Goal: Task Accomplishment & Management: Complete application form

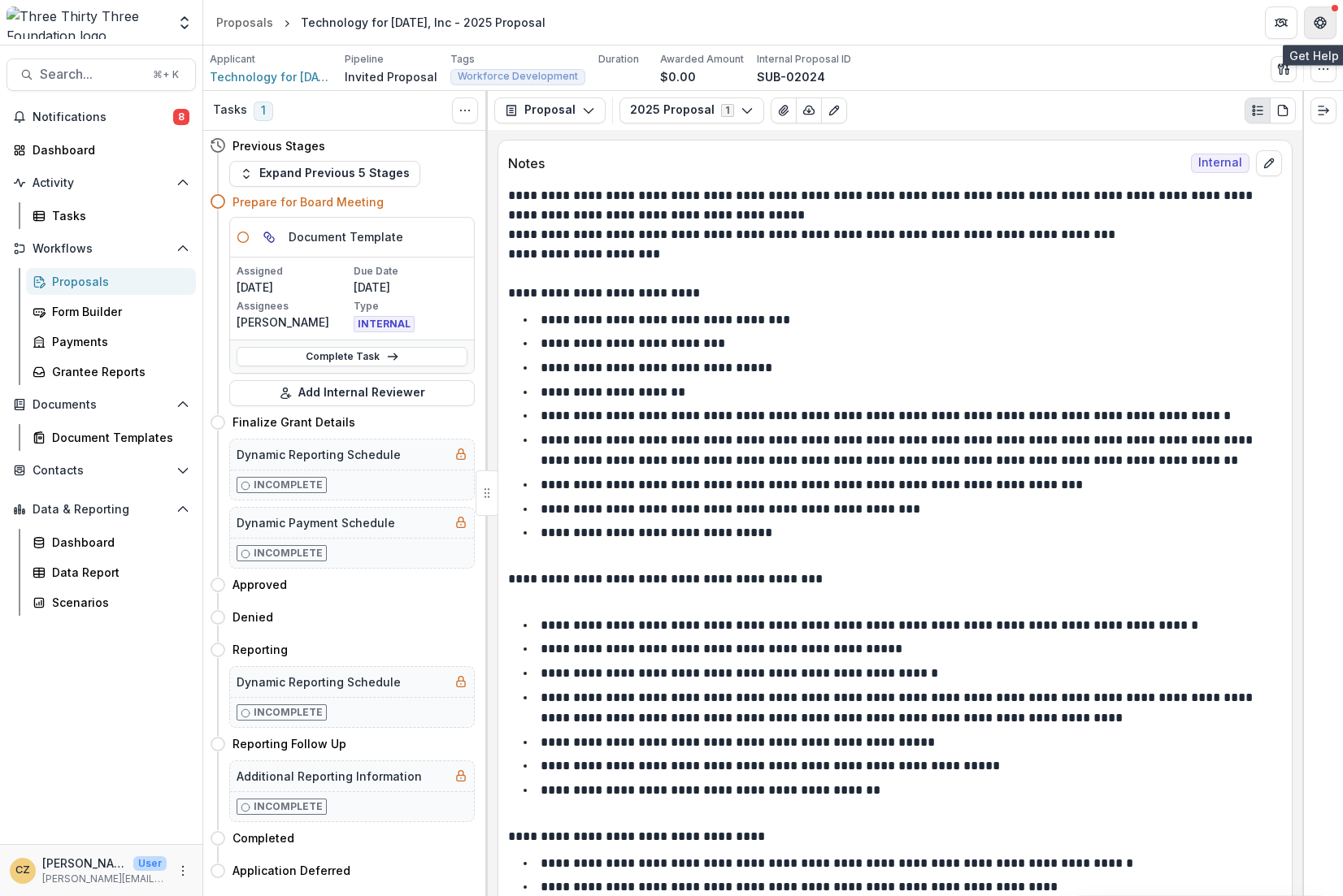
click at [1326, 26] on button "Get Help" at bounding box center [1320, 23] width 33 height 33
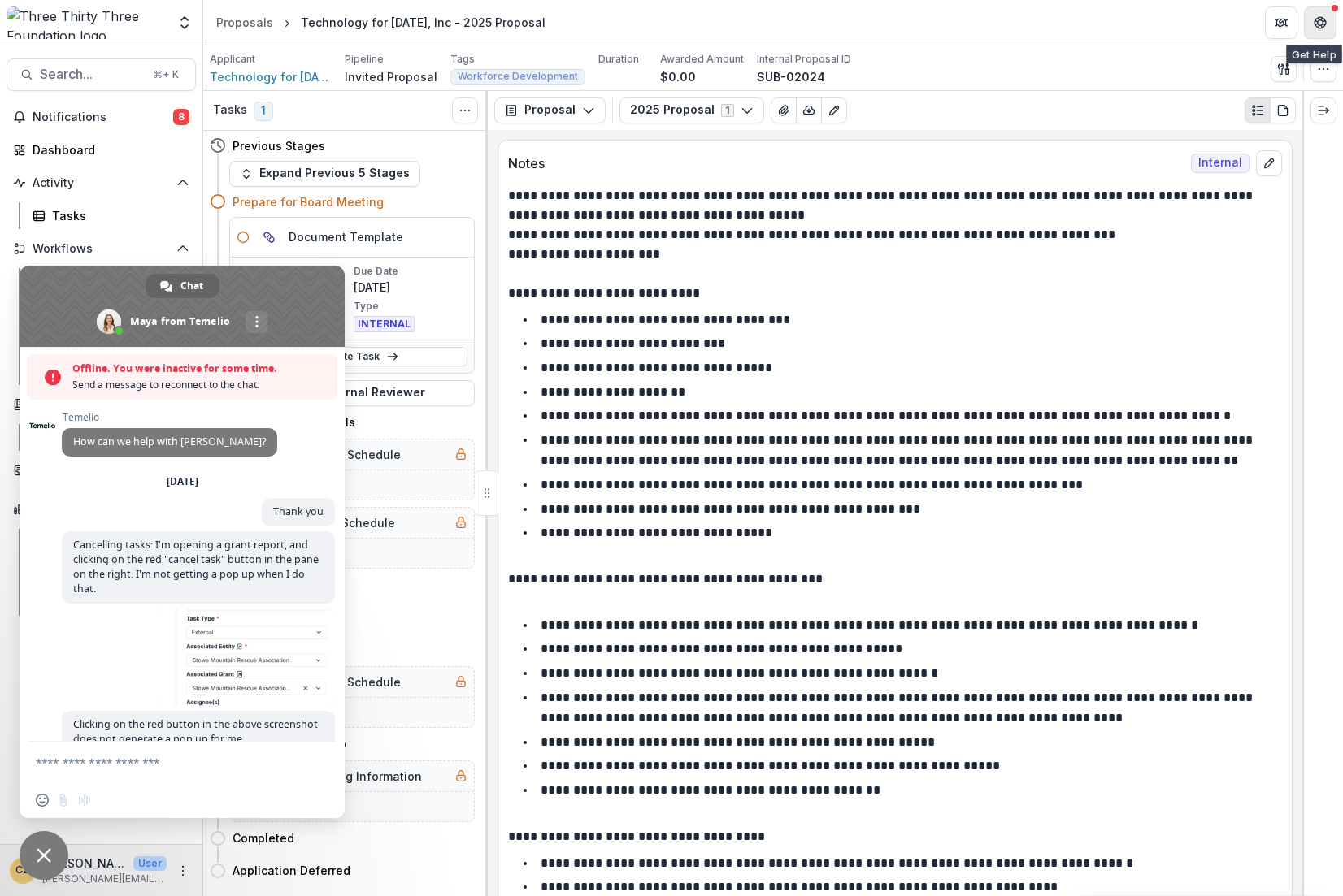
scroll to position [8761, 0]
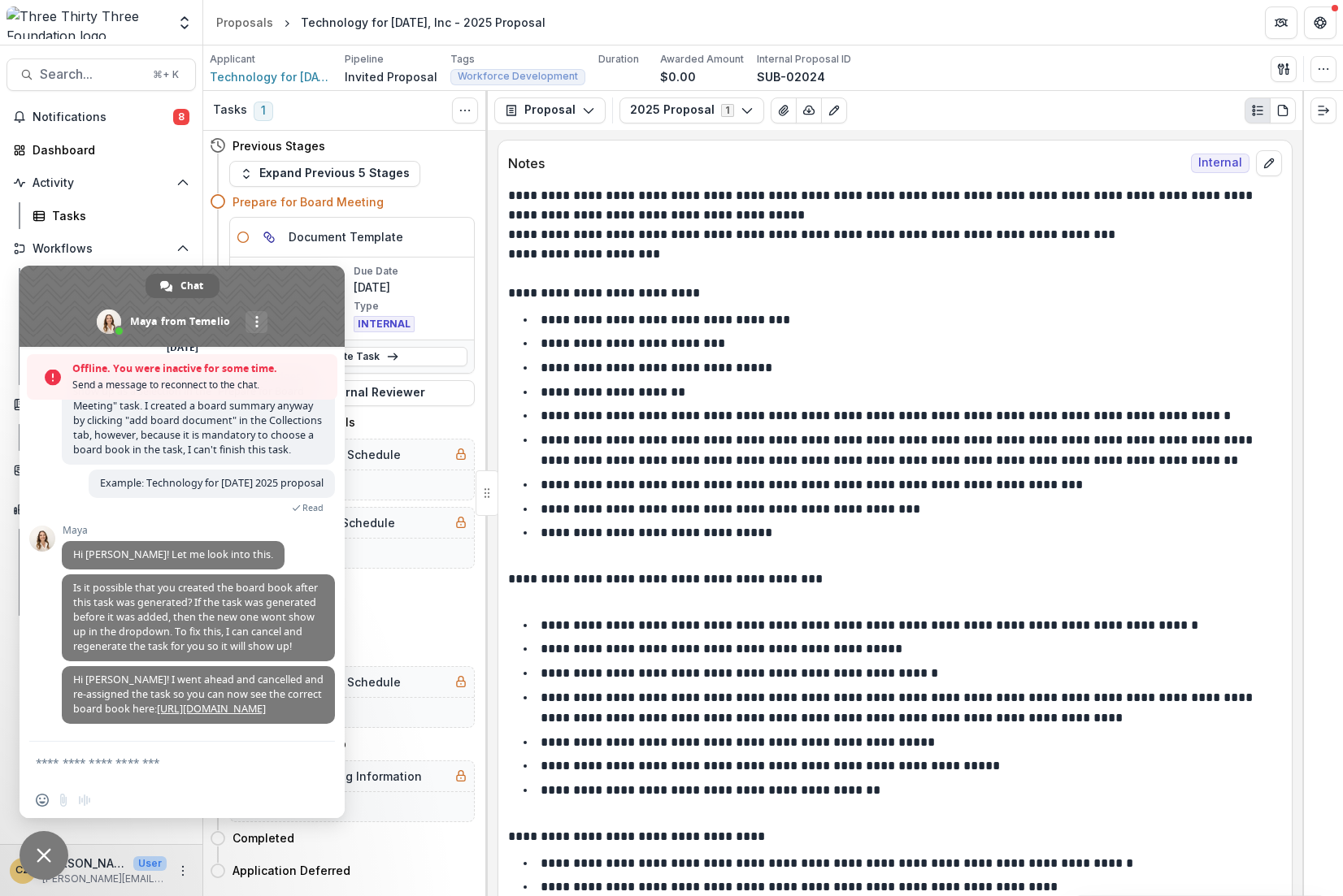
click at [38, 849] on span "Close chat" at bounding box center [44, 855] width 15 height 15
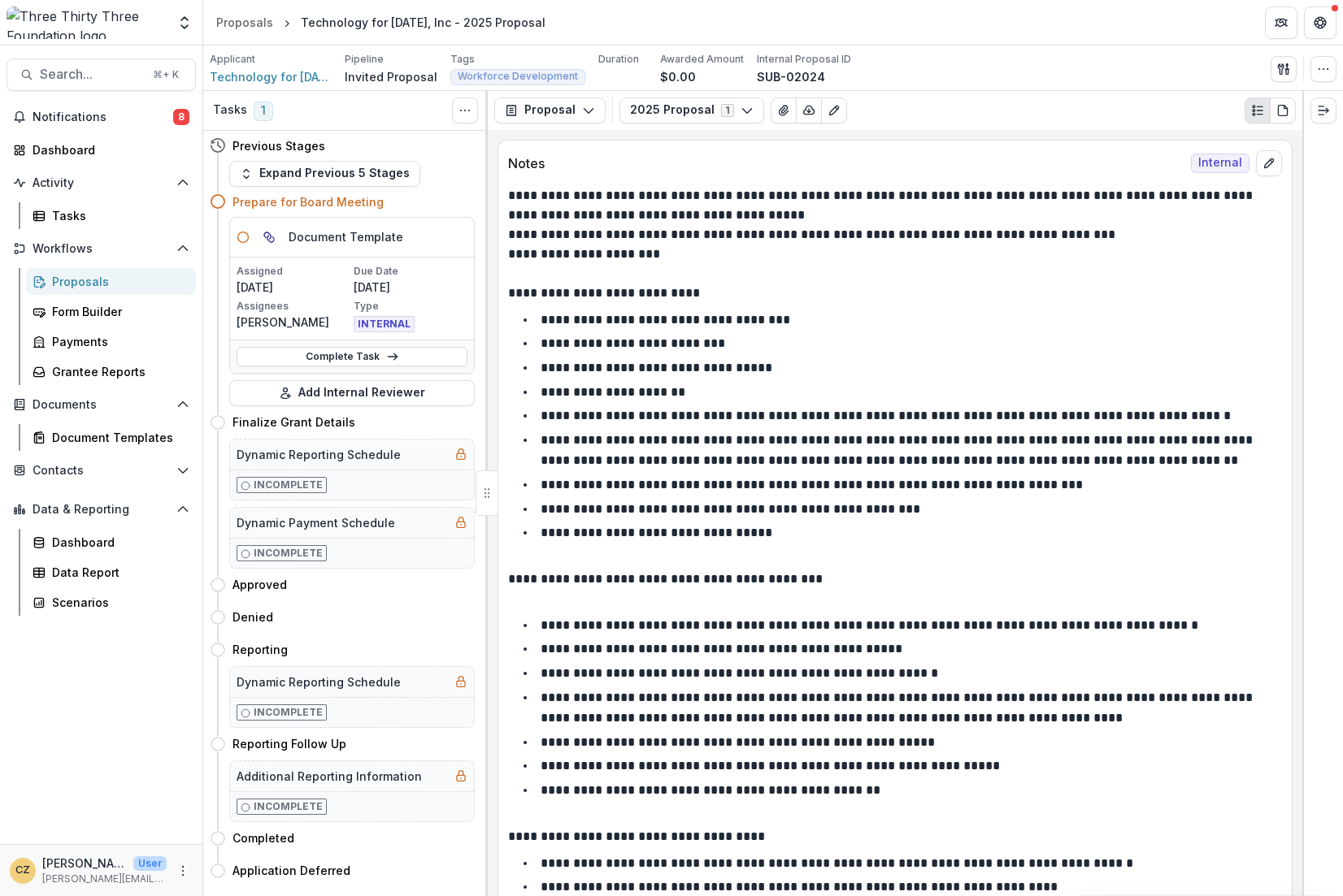
click at [95, 277] on div "Proposals" at bounding box center [117, 281] width 131 height 17
click at [375, 355] on link "Complete Task" at bounding box center [352, 357] width 231 height 20
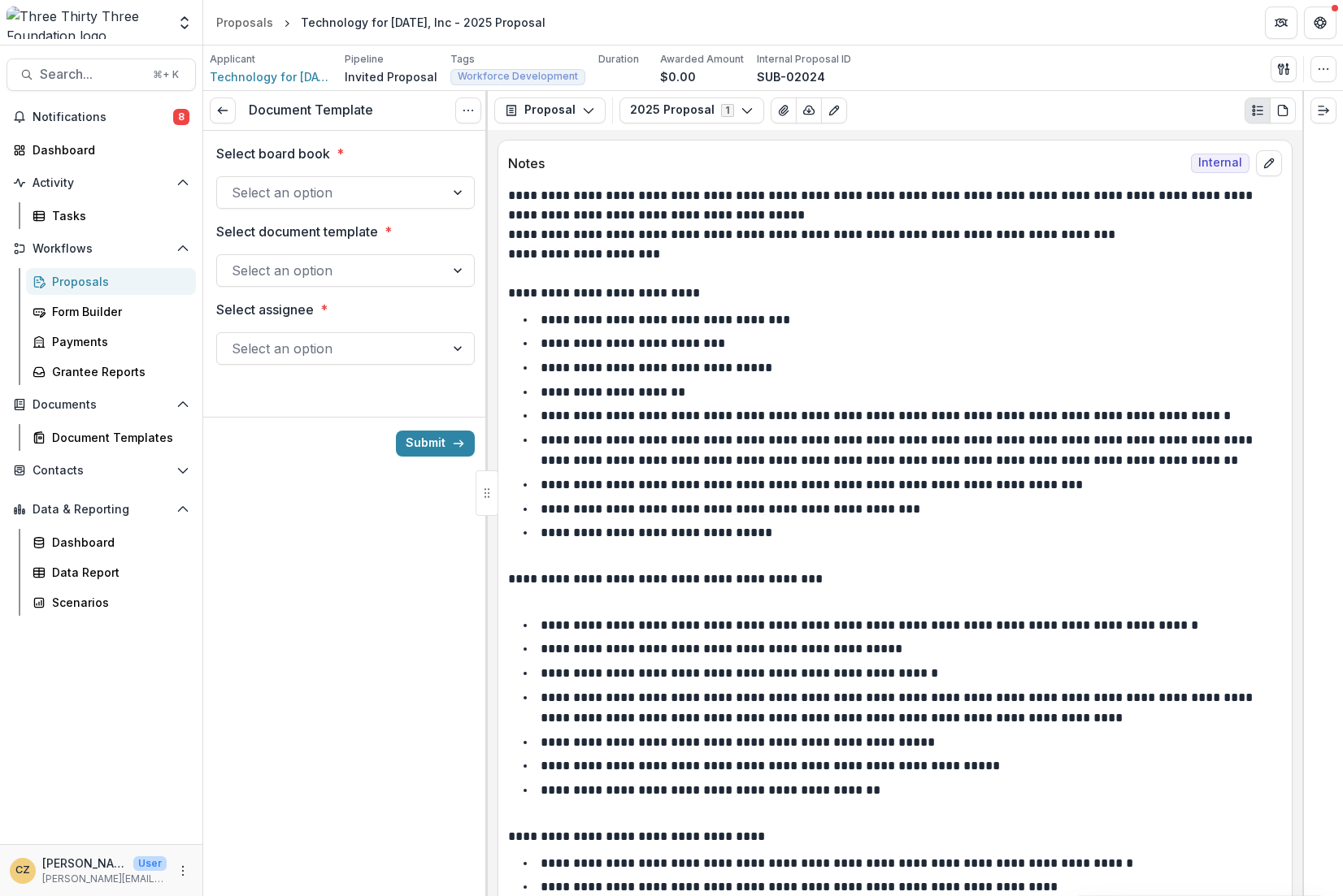
click at [324, 185] on div at bounding box center [331, 192] width 198 height 23
click at [281, 232] on div "3) [DATE]" at bounding box center [346, 231] width 252 height 30
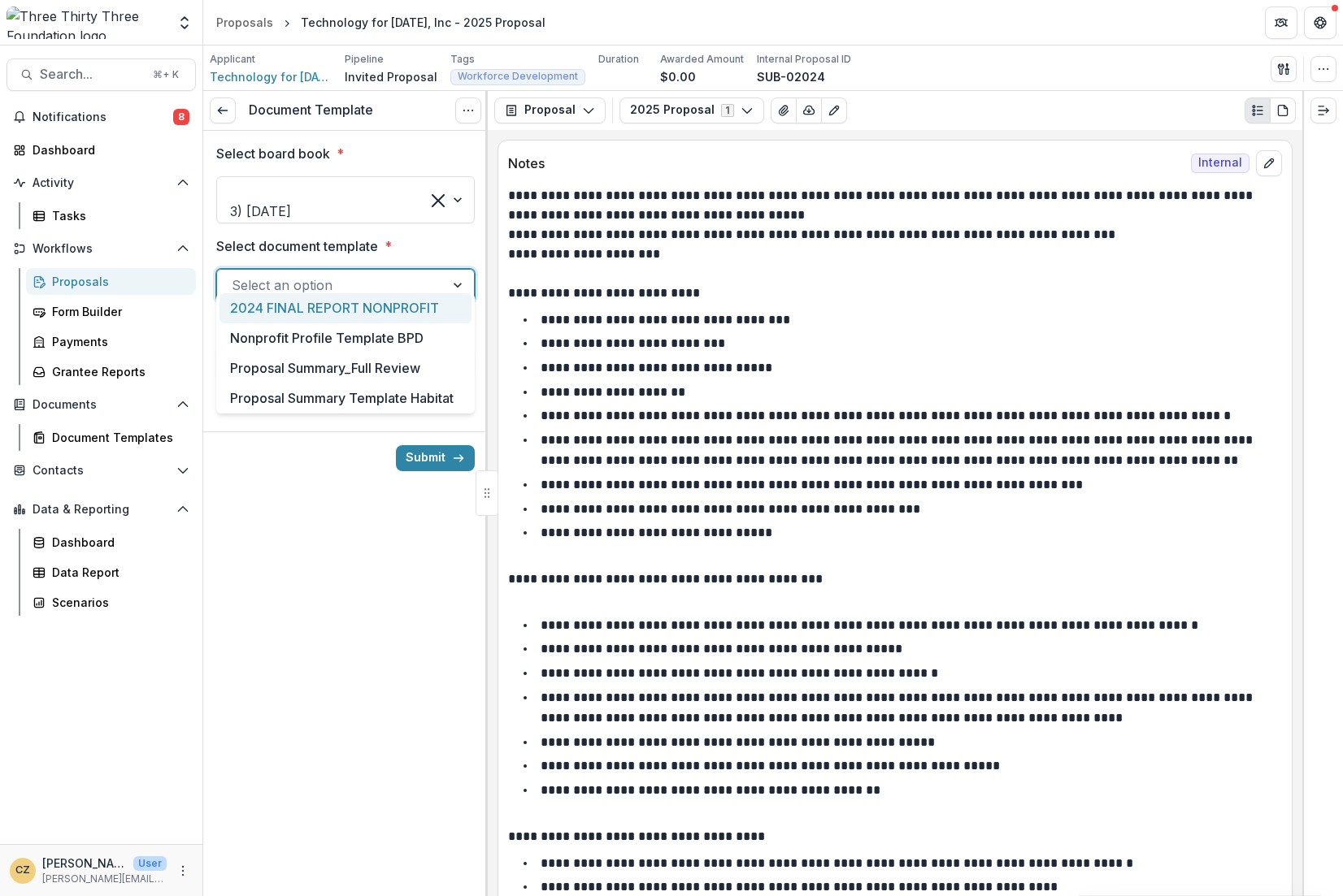
click at [285, 279] on div at bounding box center [331, 285] width 198 height 23
click at [297, 371] on div "Proposal Summary_Full Review" at bounding box center [346, 369] width 252 height 30
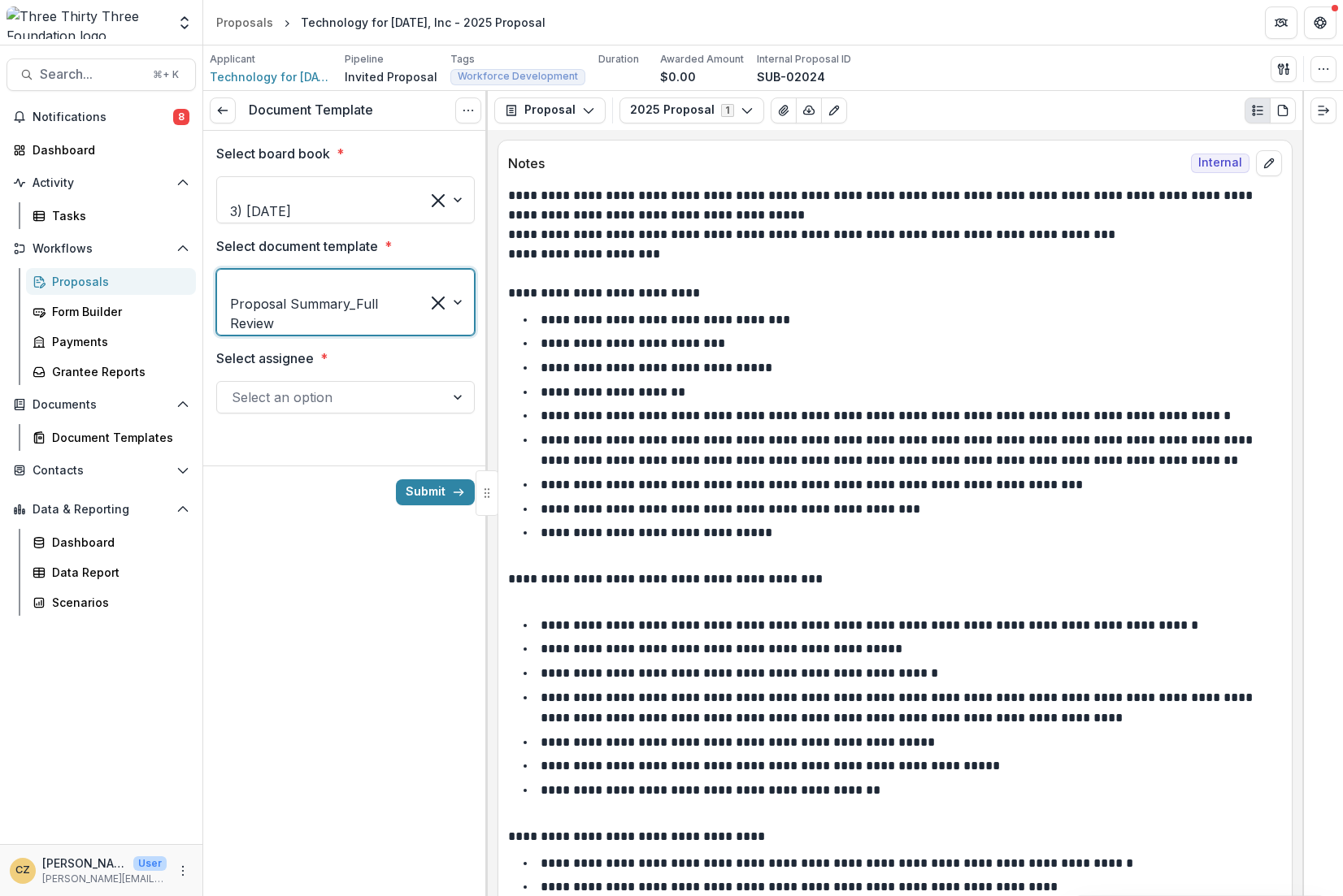
click at [350, 386] on div at bounding box center [331, 397] width 198 height 23
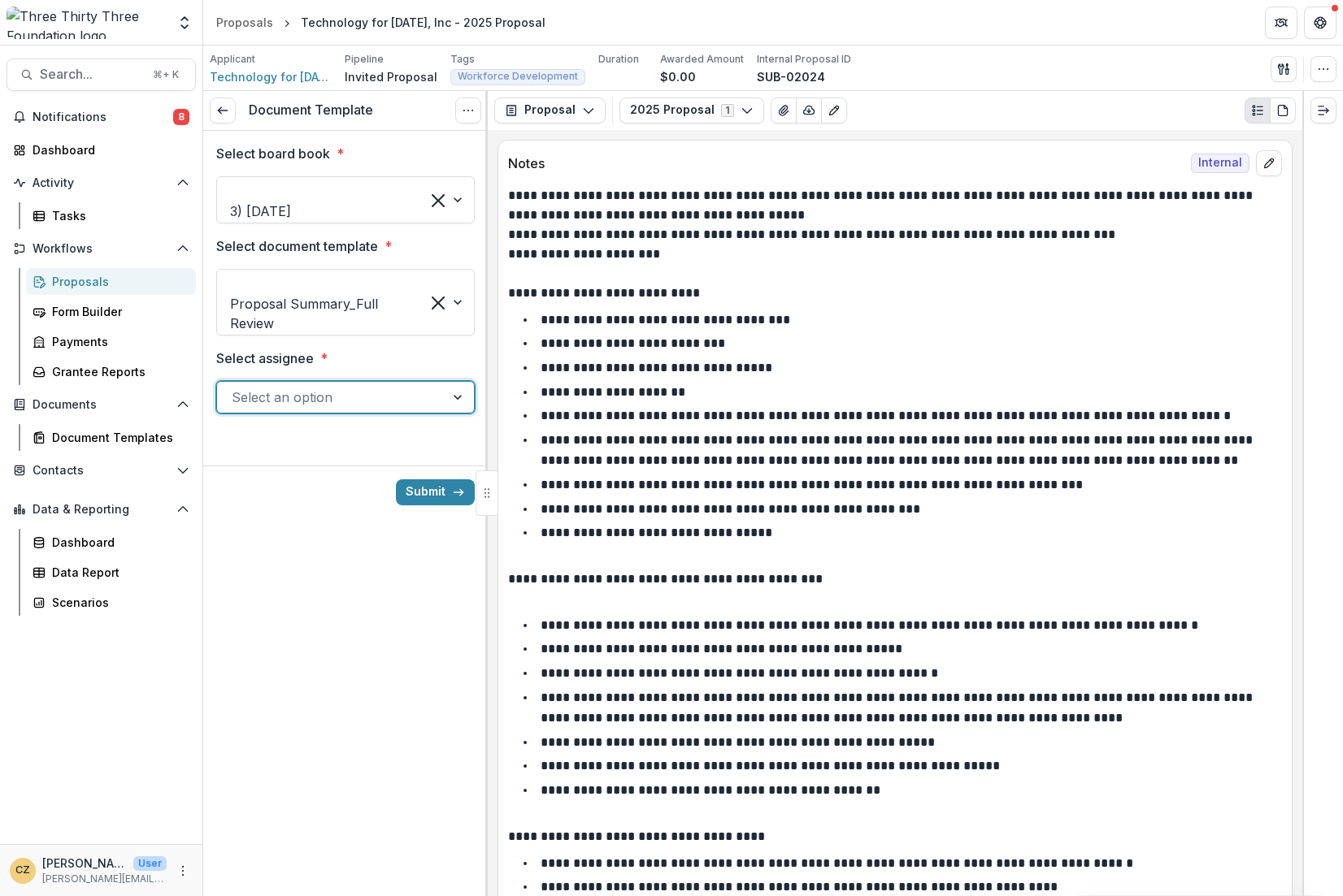
click at [455, 494] on button "Submit" at bounding box center [435, 507] width 79 height 26
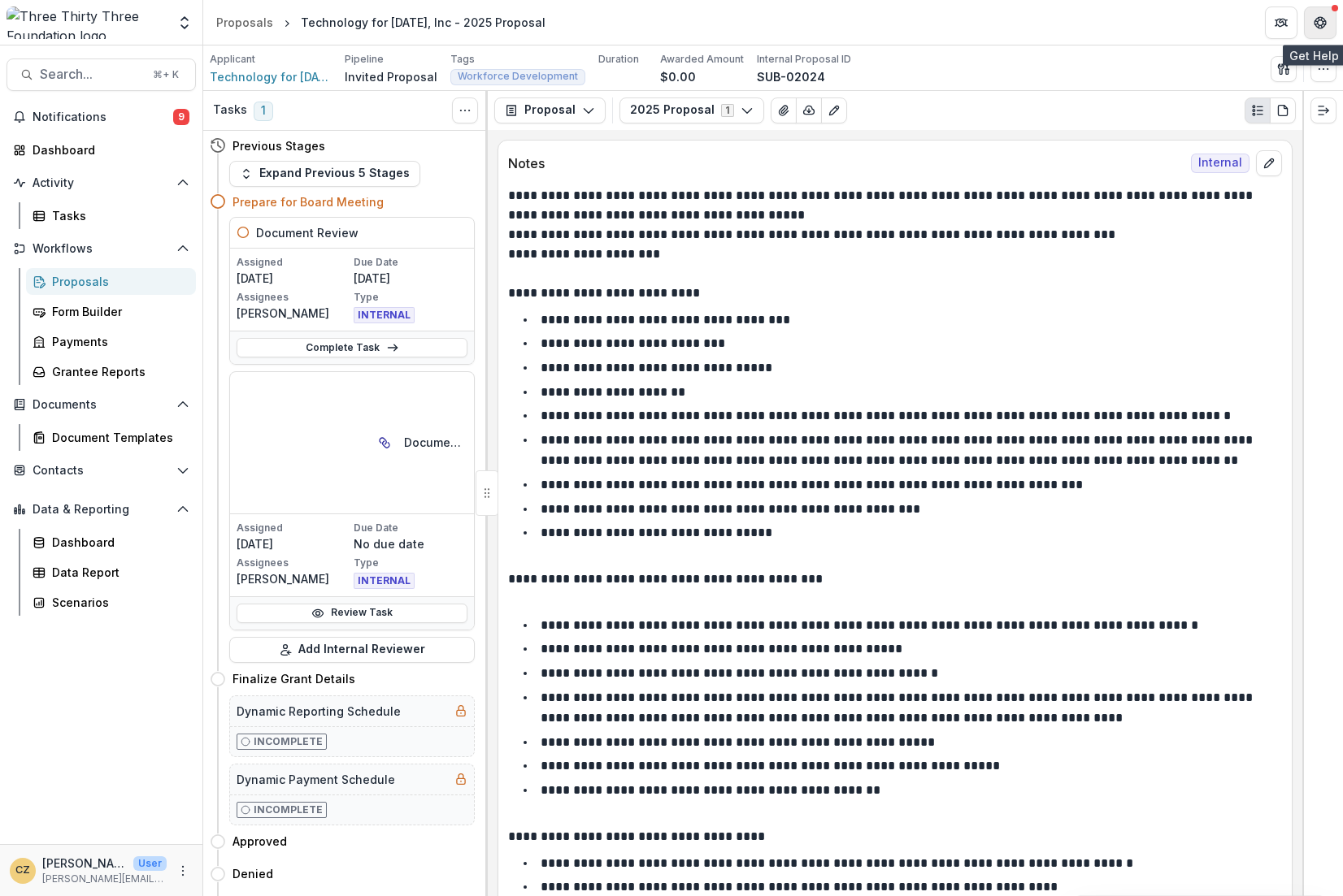
click at [1326, 11] on button "Get Help" at bounding box center [1320, 23] width 33 height 33
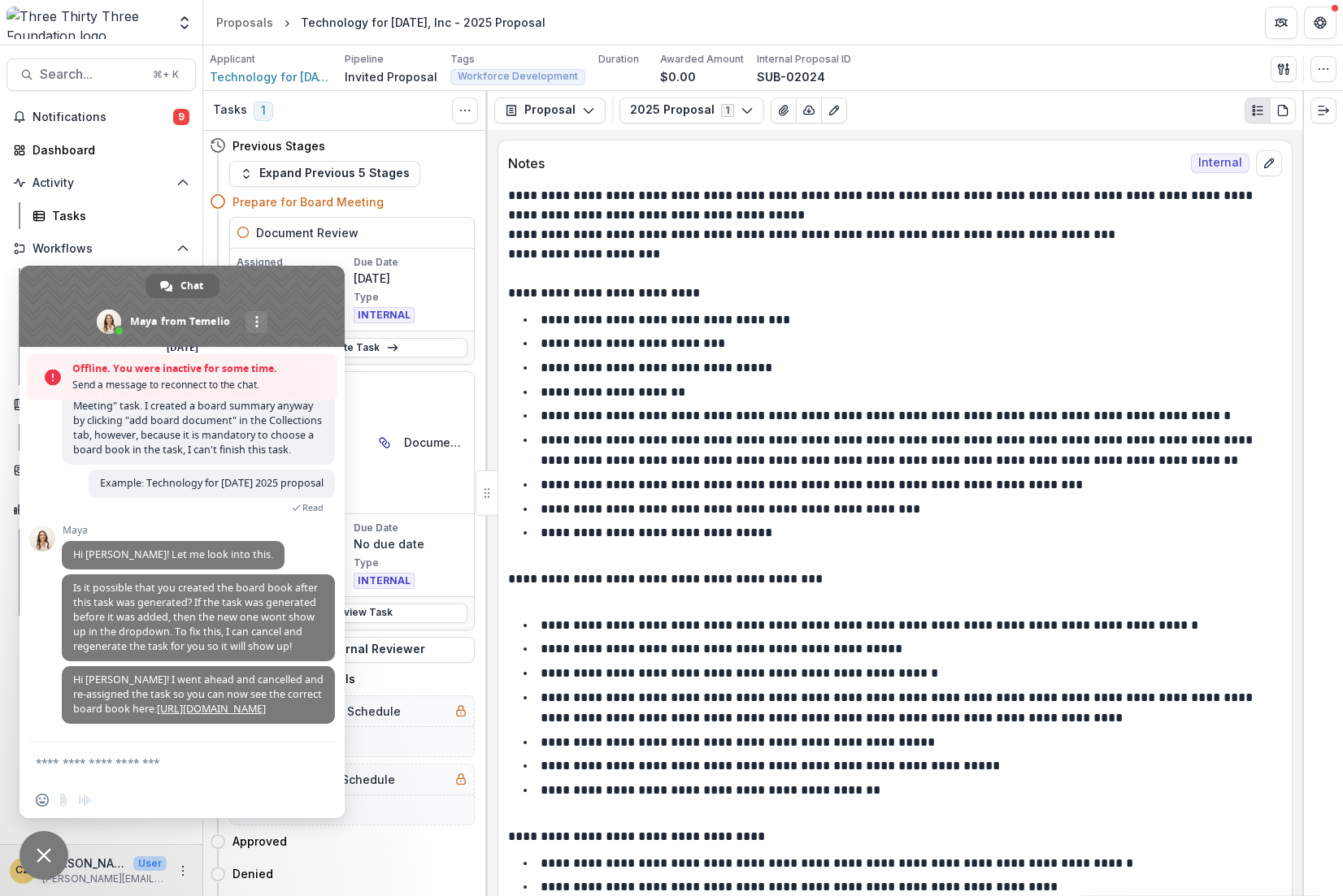
click at [69, 764] on textarea "Compose your message..." at bounding box center [166, 762] width 260 height 41
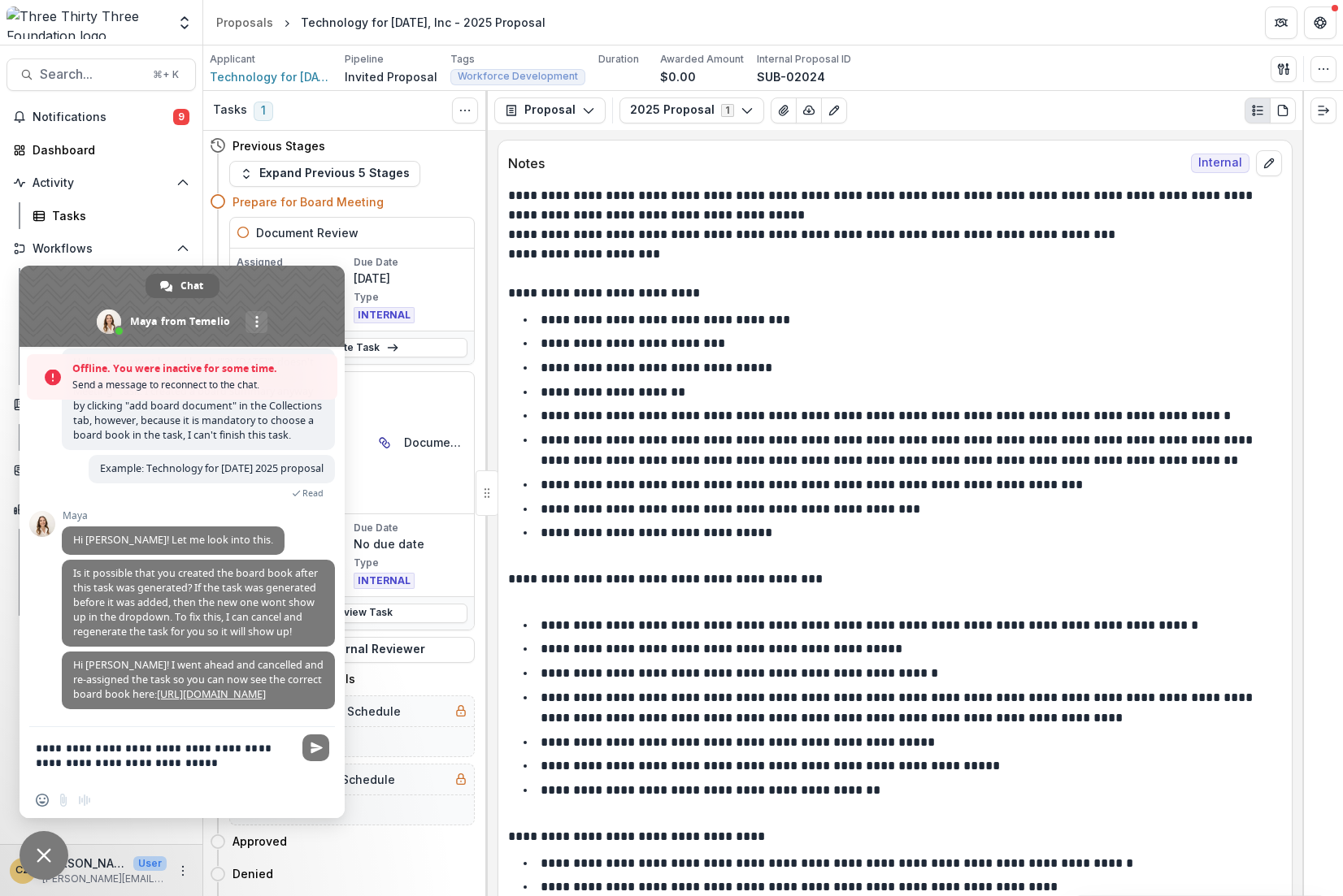
scroll to position [8723, 0]
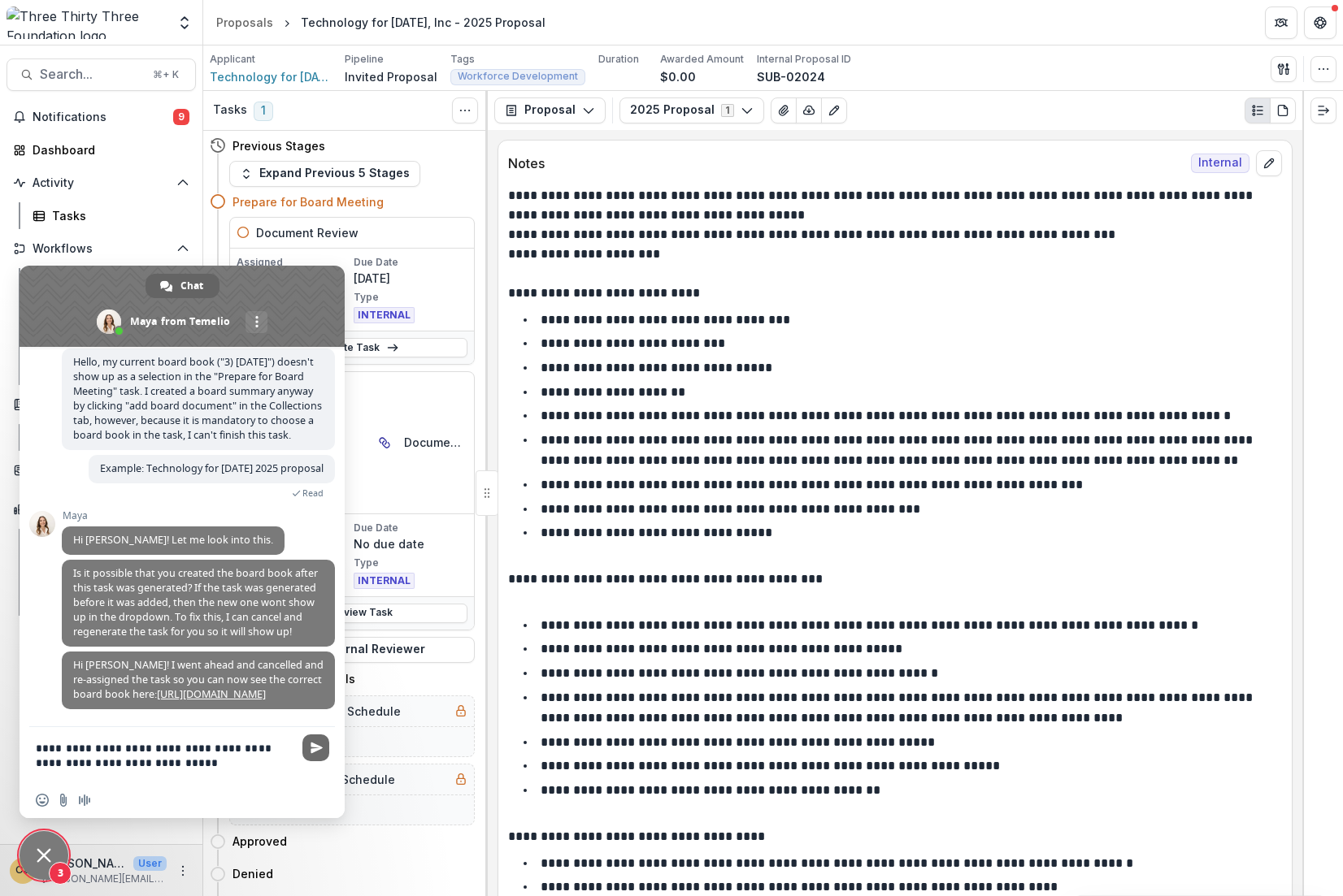
type textarea "**********"
click at [312, 748] on span "Send" at bounding box center [317, 748] width 12 height 12
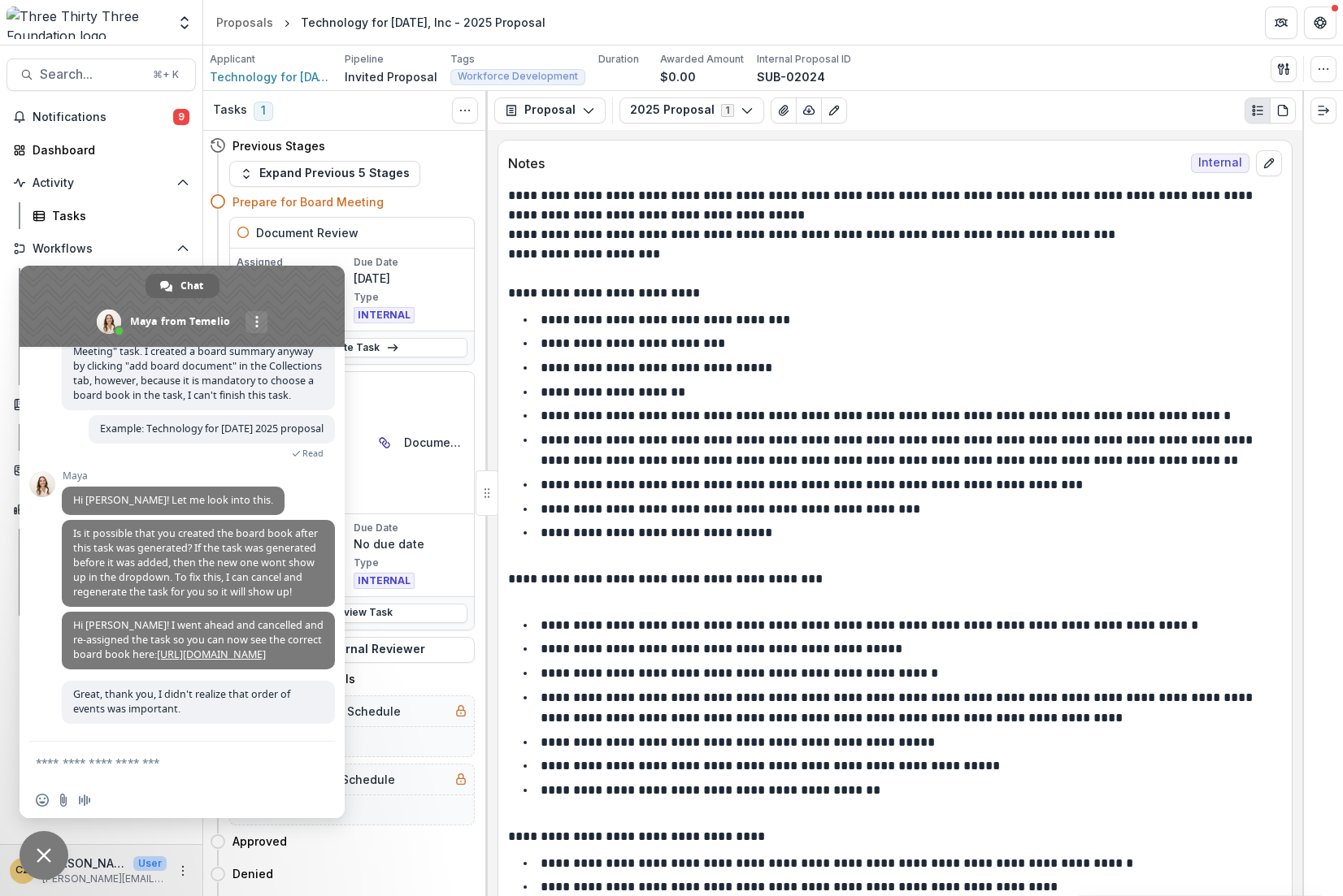
scroll to position [8763, 0]
click at [44, 868] on span "Close chat" at bounding box center [44, 855] width 49 height 49
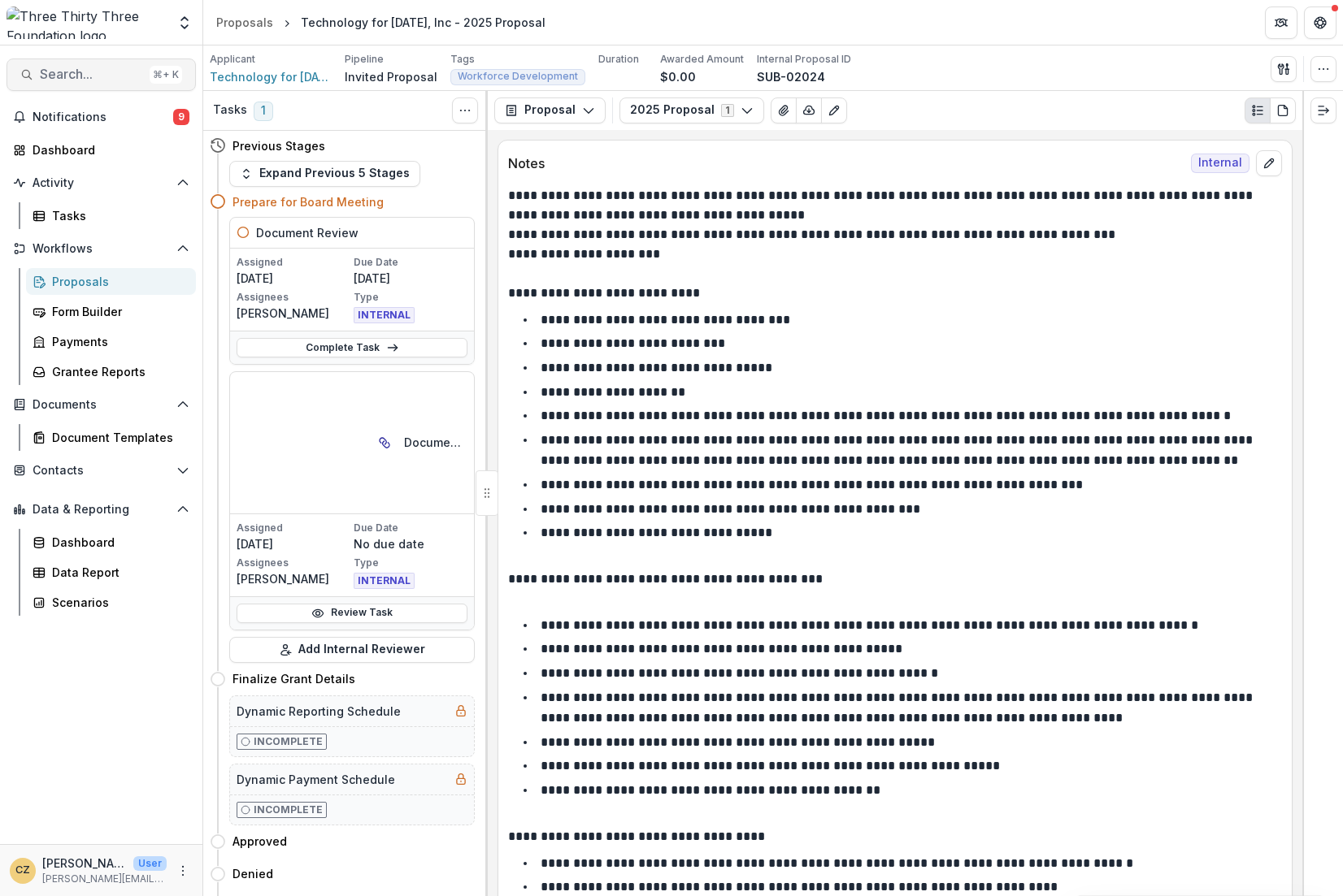
click at [69, 76] on span "Search..." at bounding box center [91, 74] width 103 height 15
type input "*********"
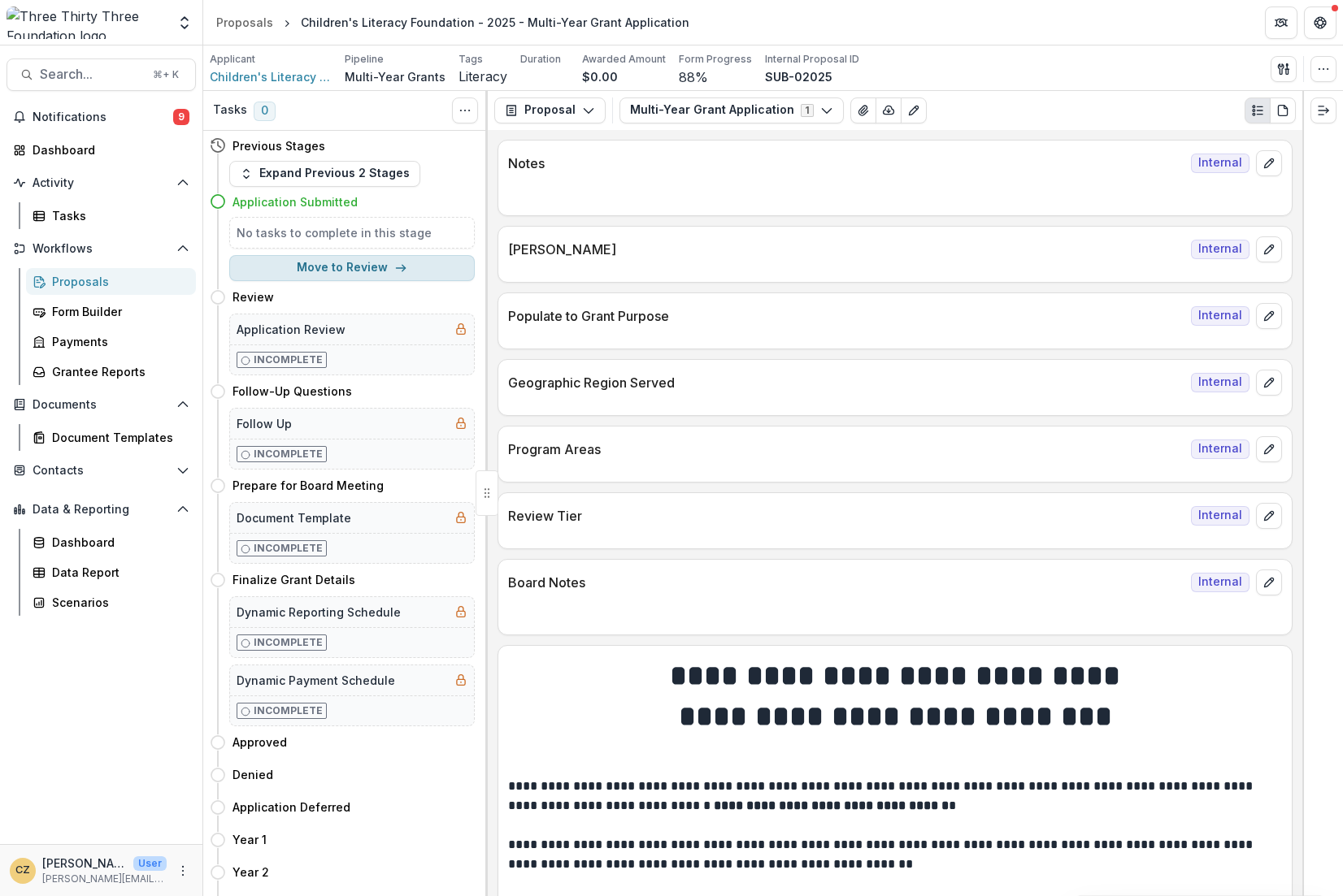
click at [371, 266] on button "Move to Review" at bounding box center [352, 268] width 246 height 26
select select "******"
type input "**********"
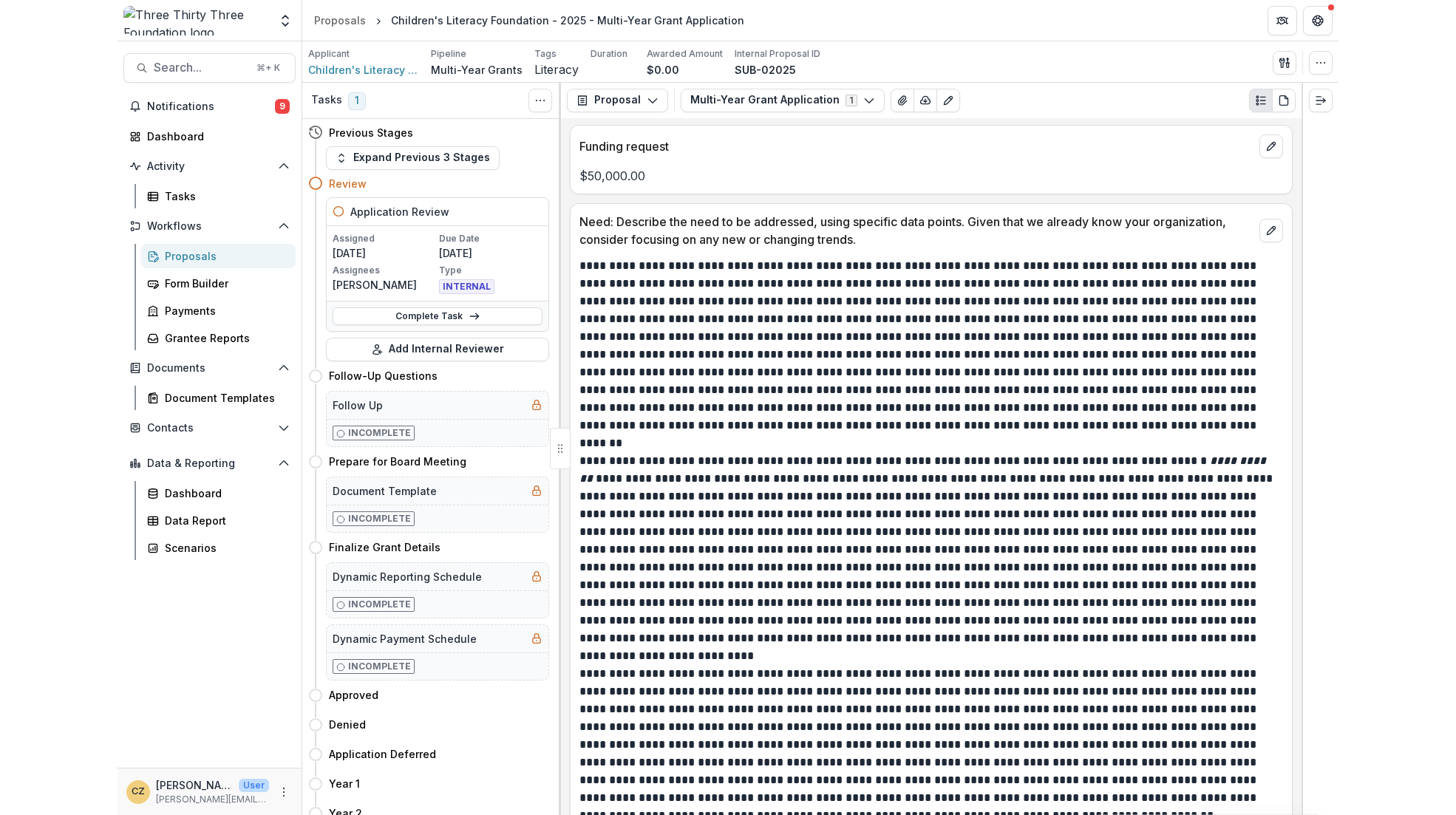
scroll to position [1020, 0]
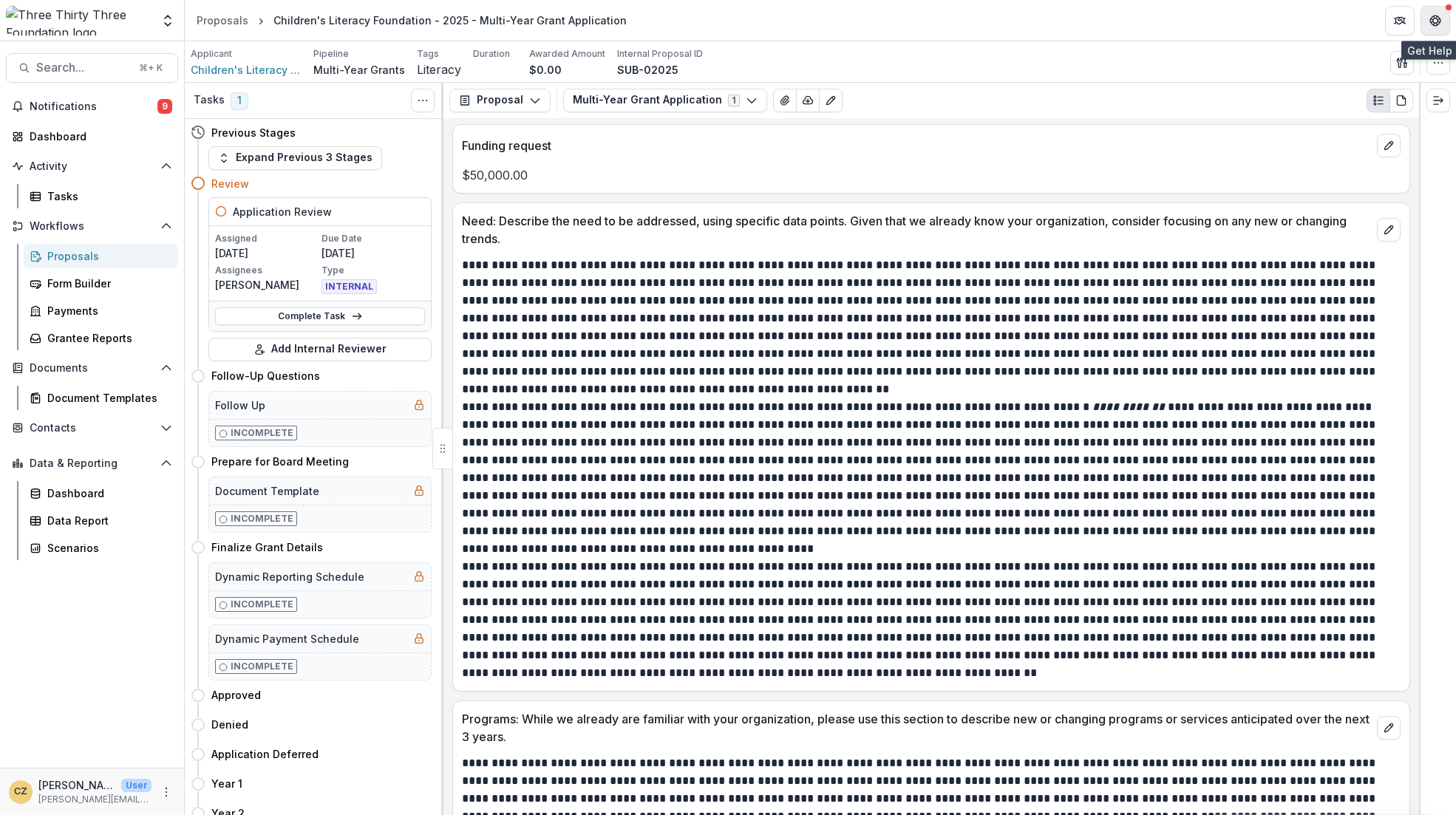
click at [1221, 19] on button "Get Help" at bounding box center [1435, 21] width 30 height 30
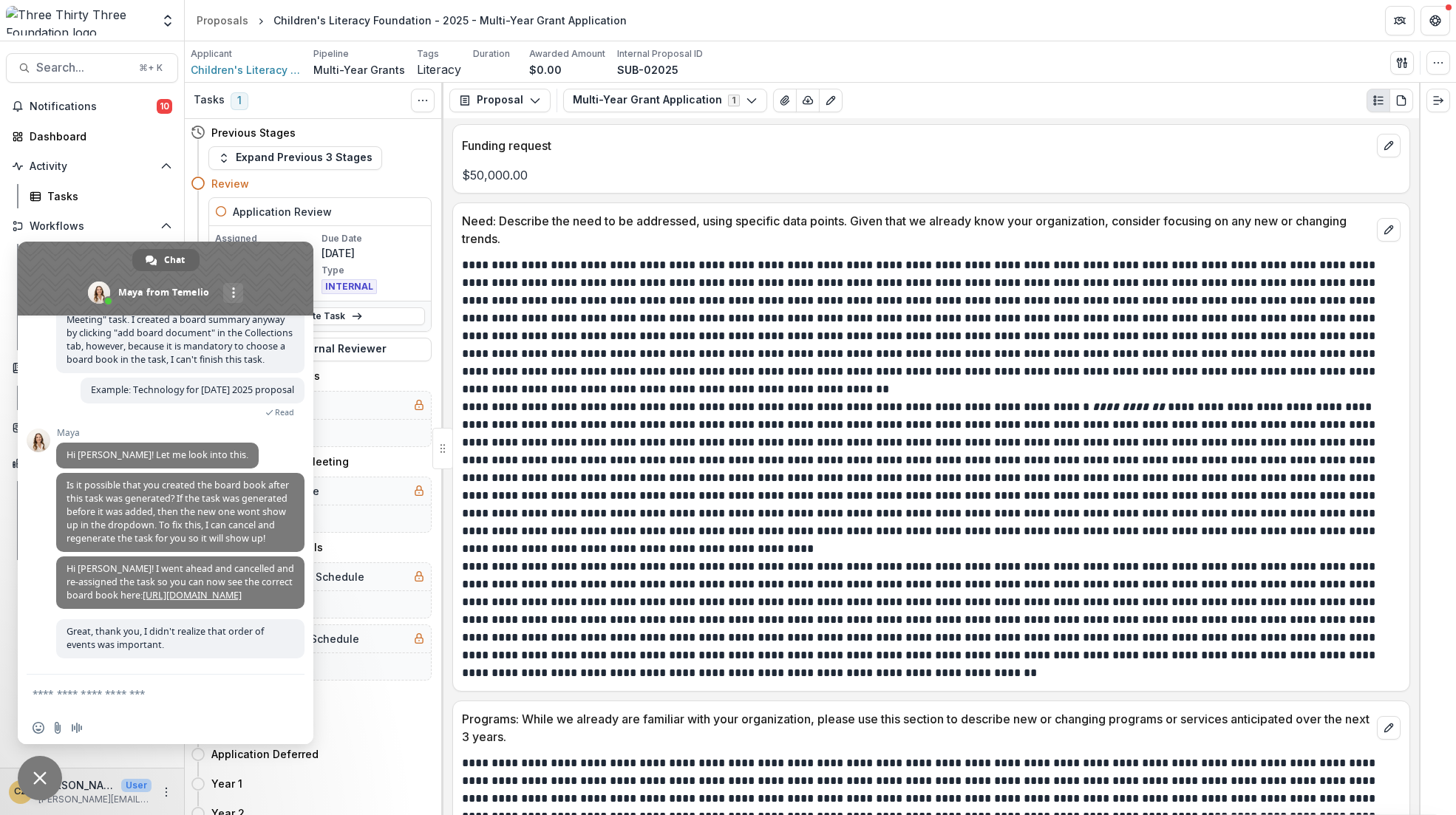
click at [41, 776] on span "Close chat" at bounding box center [40, 778] width 14 height 14
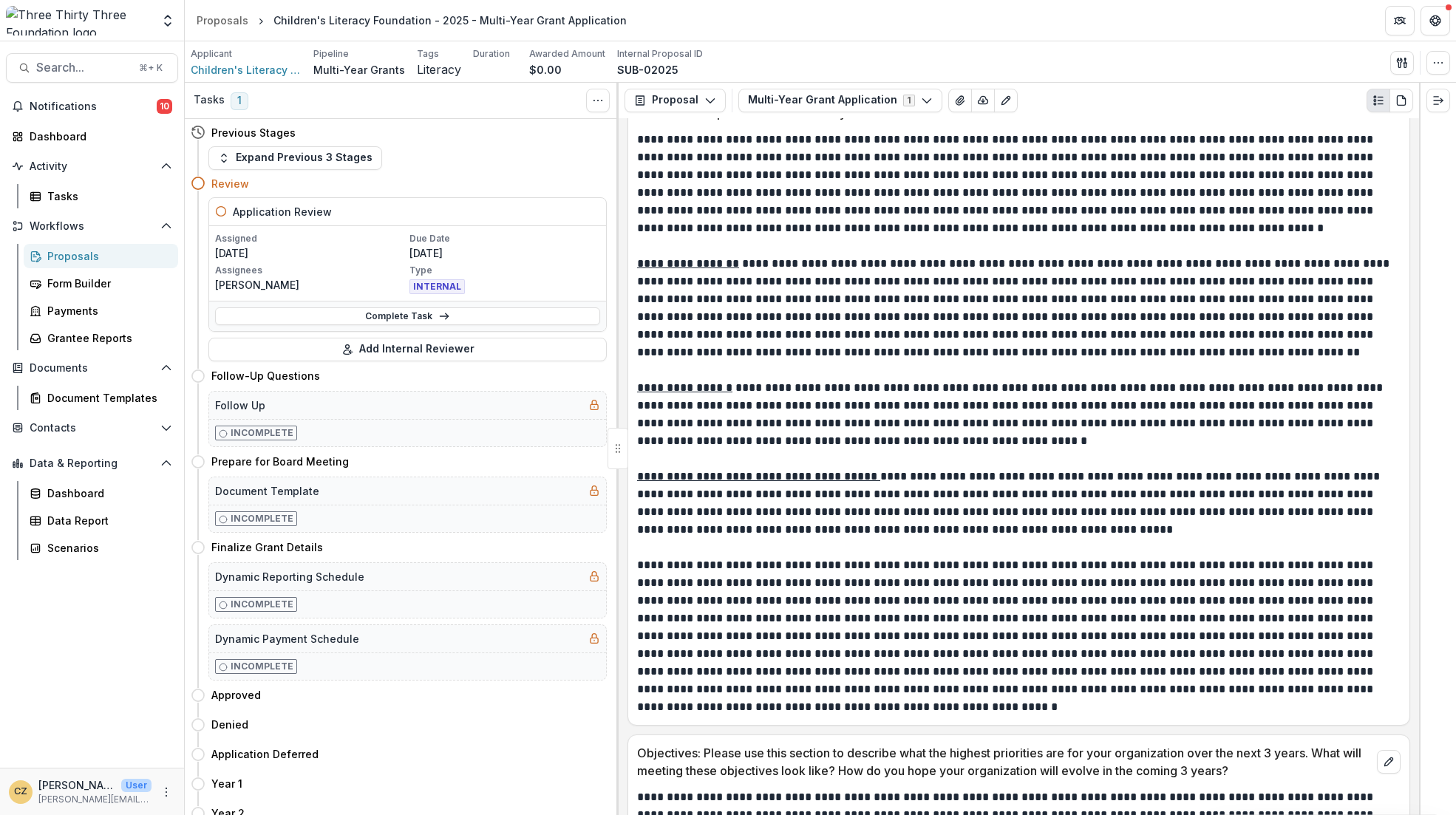
scroll to position [1734, 0]
click at [929, 620] on p at bounding box center [1016, 635] width 759 height 160
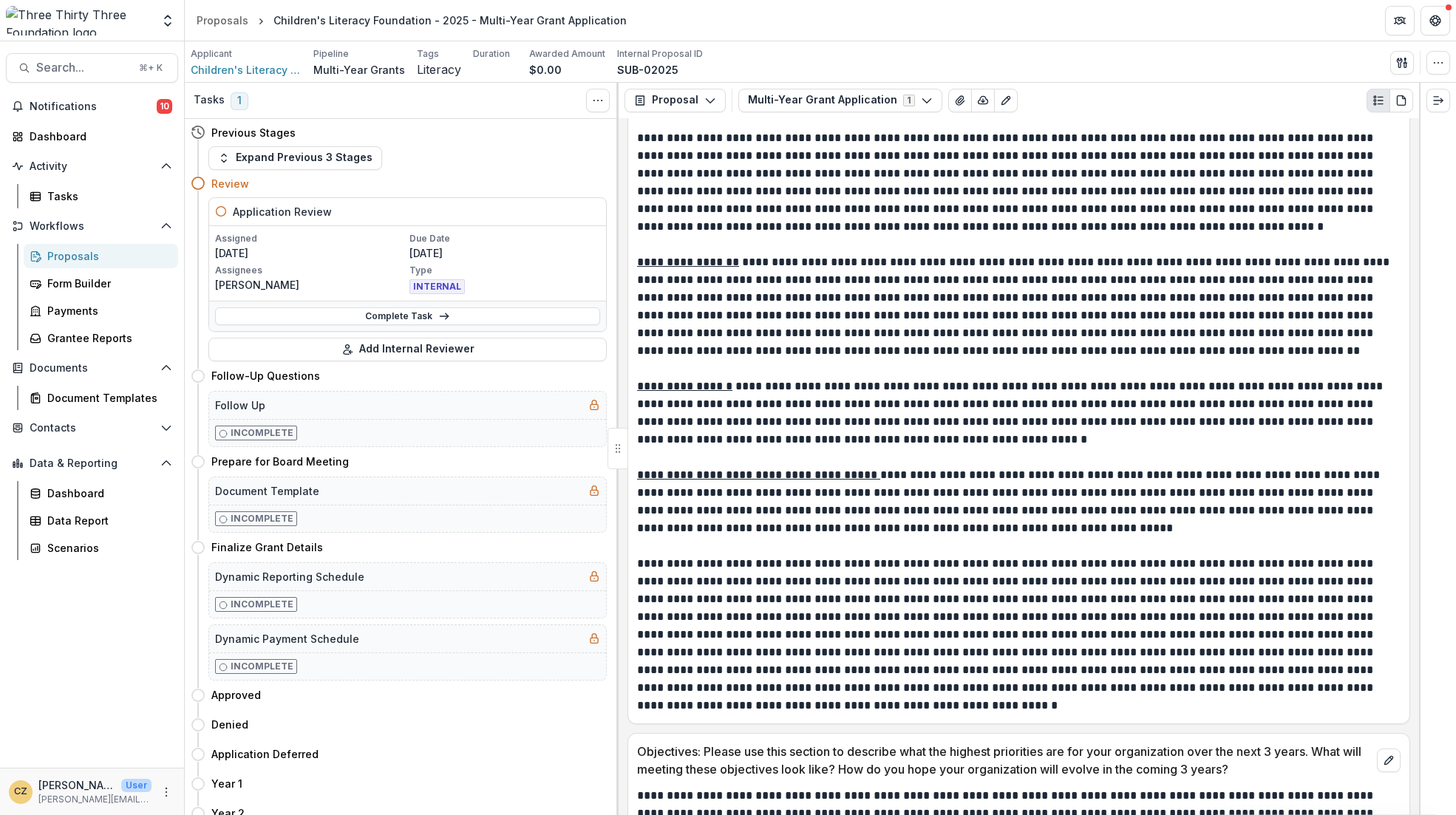
click at [929, 620] on p at bounding box center [1016, 635] width 759 height 160
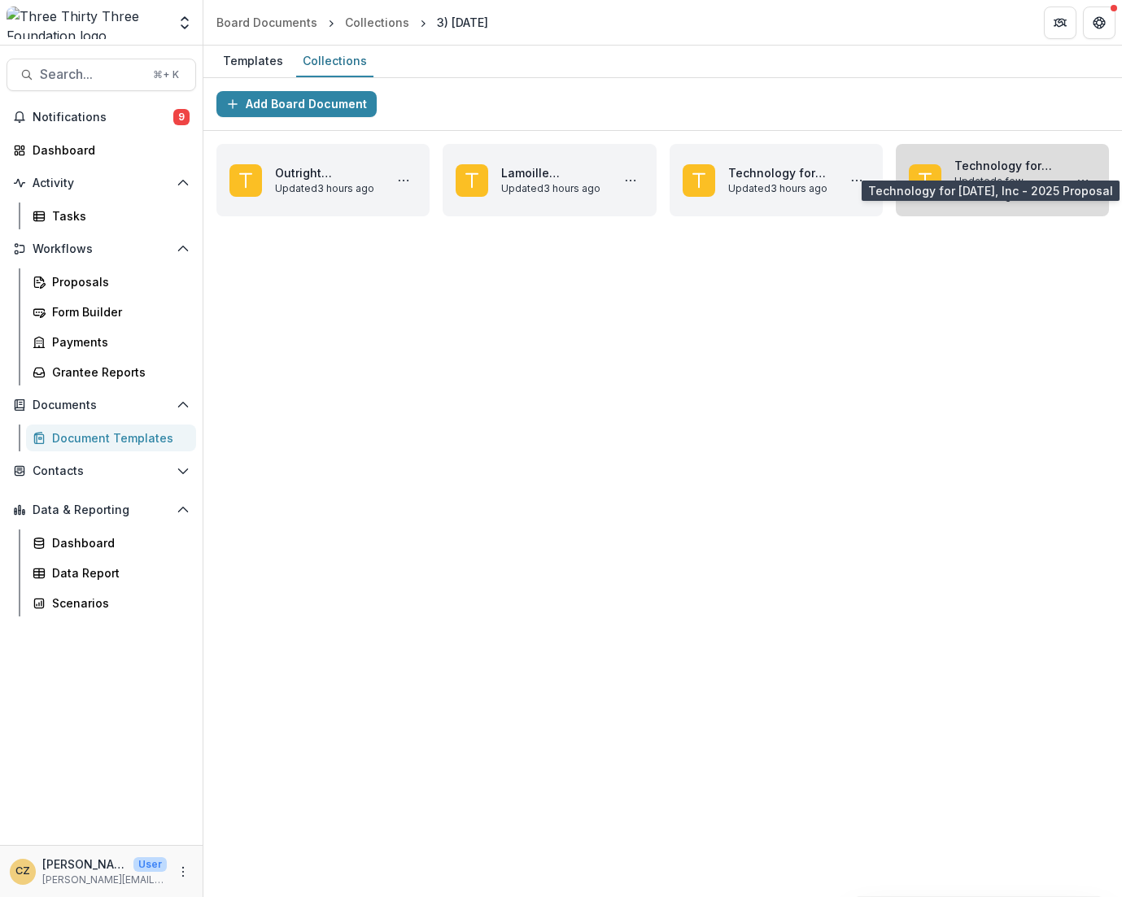
click at [1006, 160] on link "Technology for [DATE], Inc - 2025 Proposal" at bounding box center [1005, 165] width 102 height 17
click at [1087, 178] on icon "More Technology for Tomorrow, Inc - 2025 Proposal Actions" at bounding box center [1082, 180] width 13 height 13
click at [1008, 216] on button "Delete" at bounding box center [1005, 217] width 174 height 27
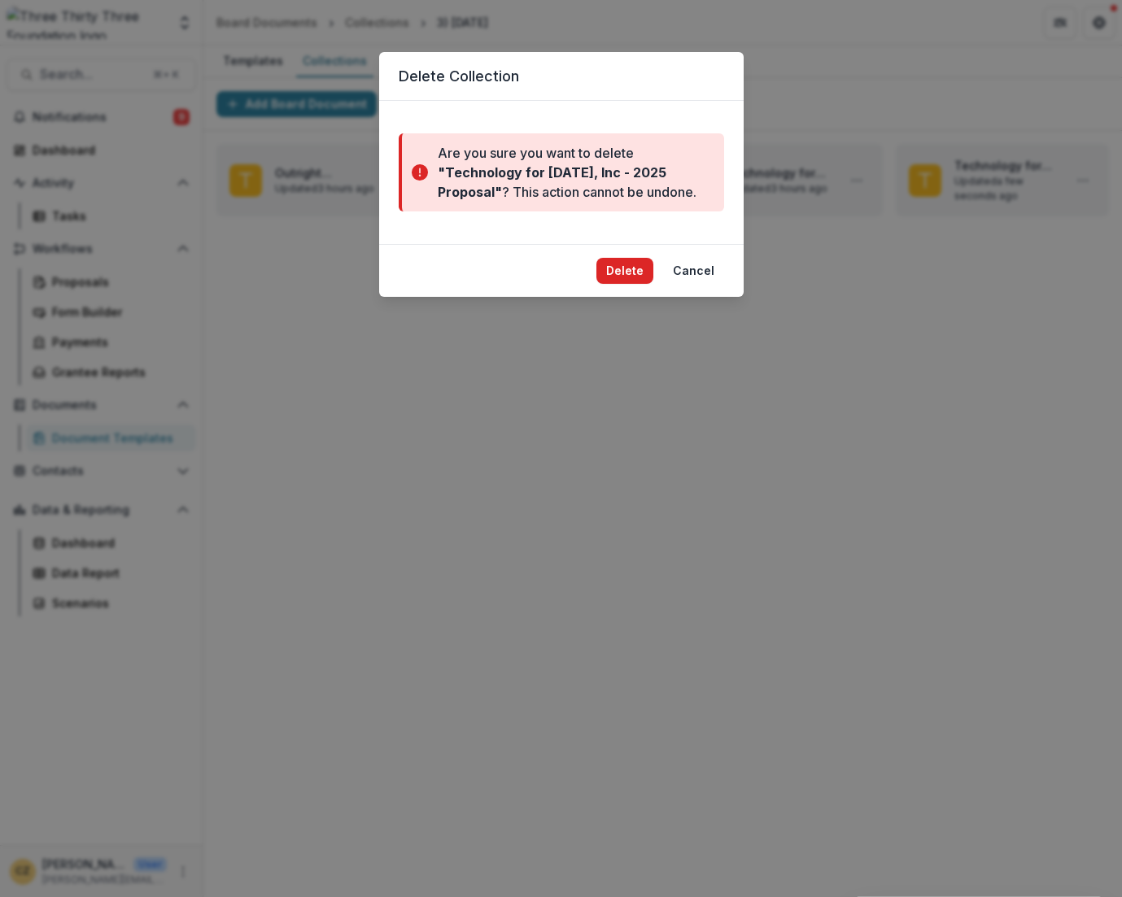
click at [621, 274] on button "Delete" at bounding box center [624, 271] width 57 height 26
